Goal: Book appointment/travel/reservation

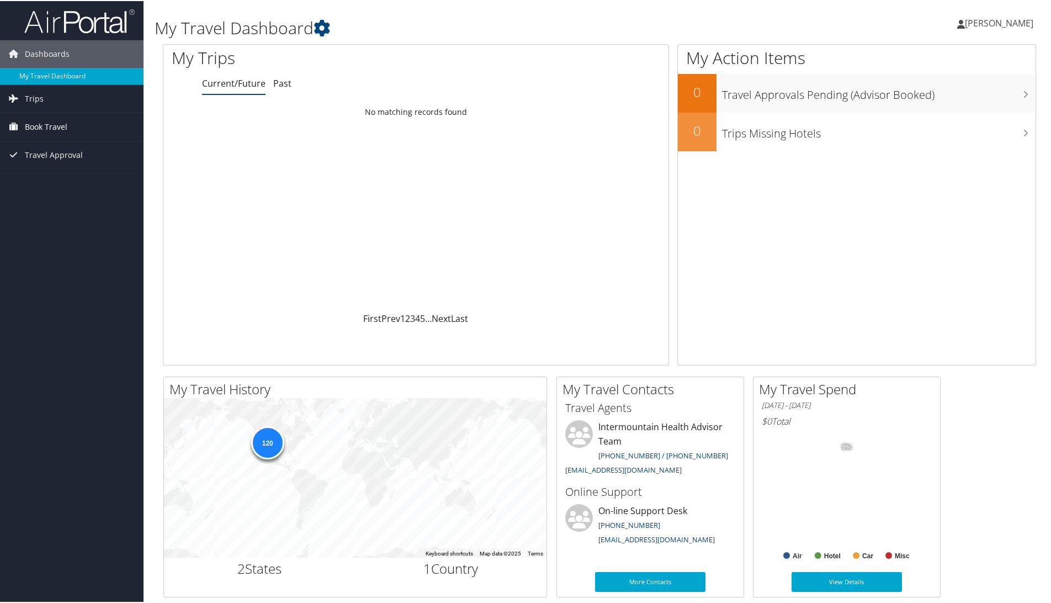
click at [54, 127] on span "Book Travel" at bounding box center [46, 126] width 43 height 28
click at [45, 179] on link "Book/Manage Online Trips" at bounding box center [72, 181] width 144 height 17
